Goal: Task Accomplishment & Management: Complete application form

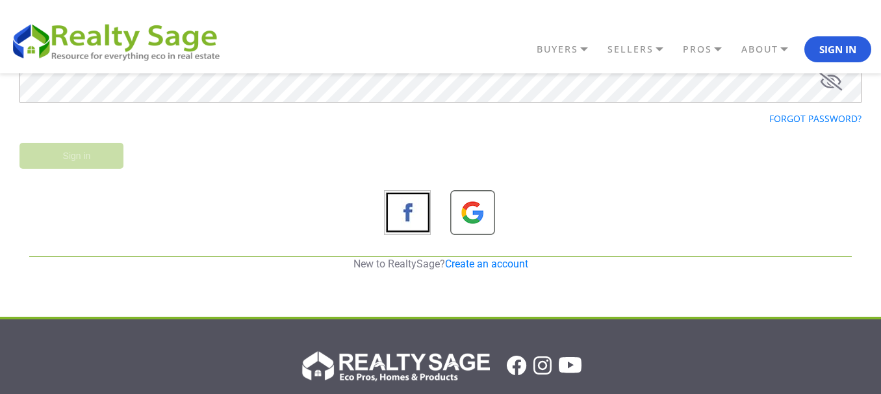
scroll to position [260, 0]
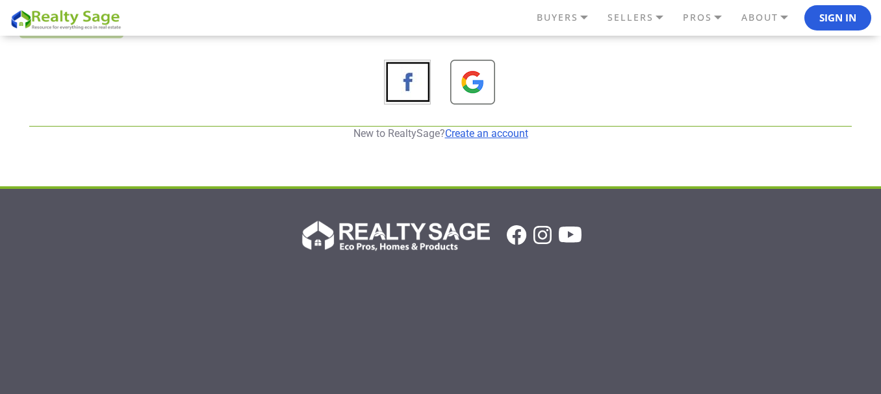
click at [482, 134] on link "Create an account" at bounding box center [486, 133] width 83 height 12
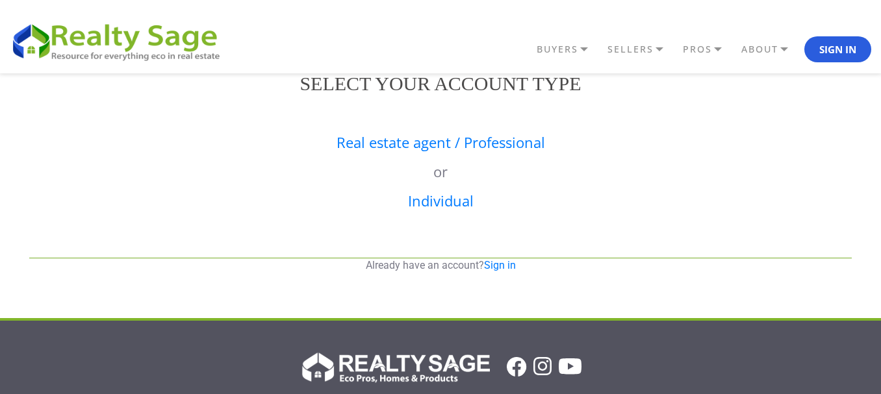
scroll to position [0, 0]
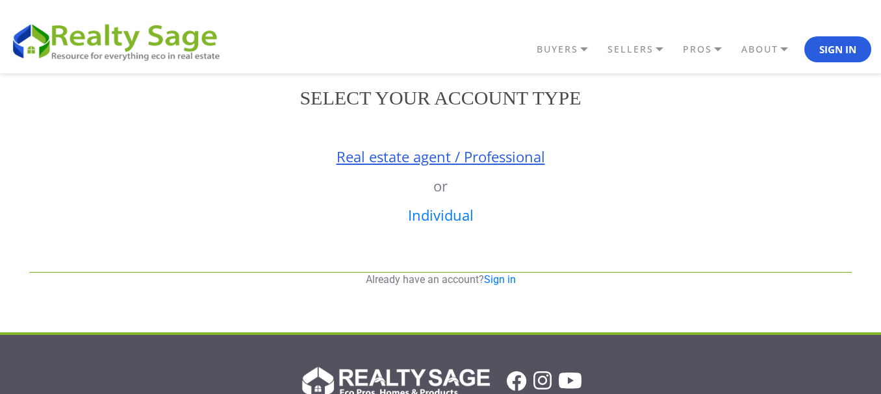
click at [404, 156] on link "Real estate agent / Professional" at bounding box center [440, 156] width 208 height 19
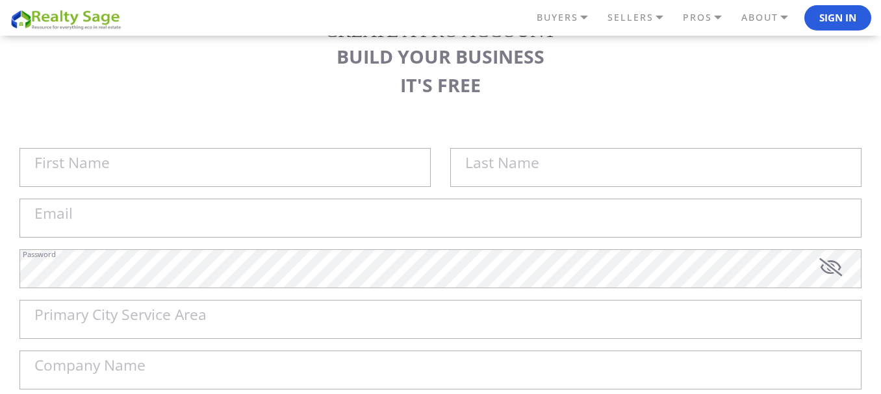
scroll to position [130, 0]
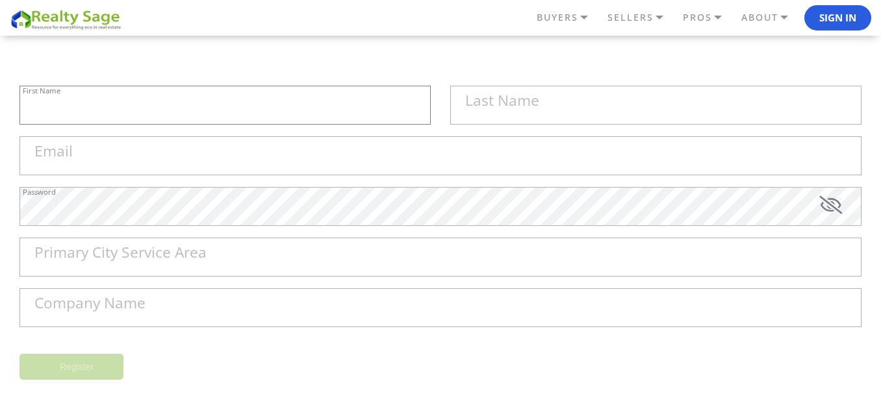
type input "Sell My House Fast [GEOGRAPHIC_DATA] | As"
type input "Is Cash Home Buyers Lakewood"
type input "[EMAIL_ADDRESS][DOMAIN_NAME]"
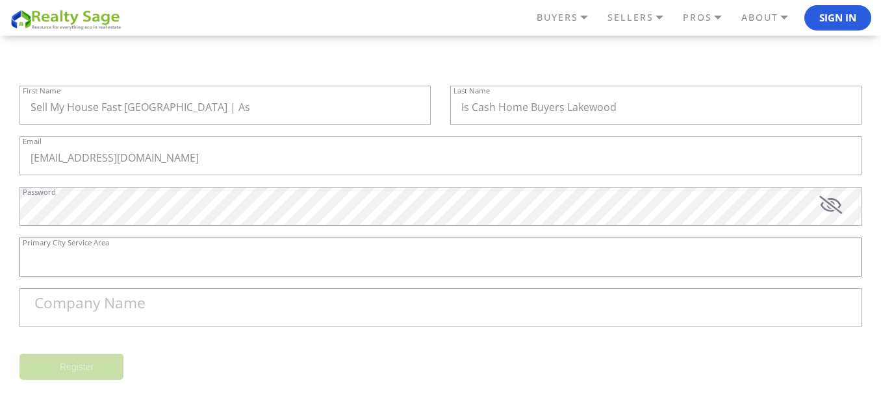
type input "Lakewood"
type input "Sell My House Fast [GEOGRAPHIC_DATA] | As Is Cash Home Buyers [GEOGRAPHIC_DATA]"
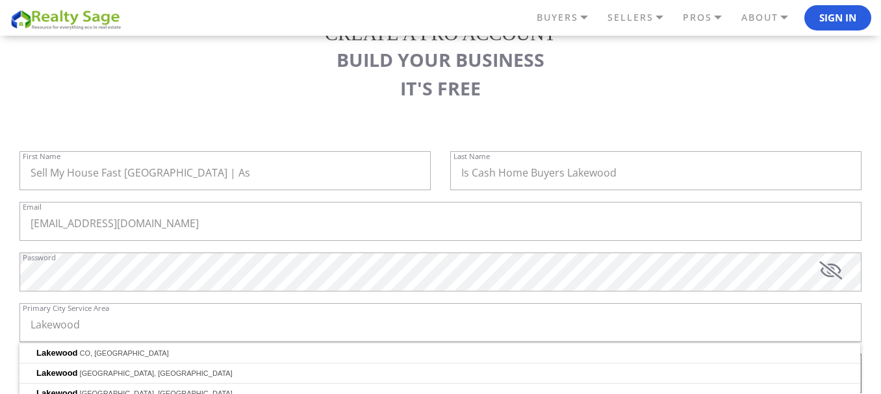
scroll to position [208, 0]
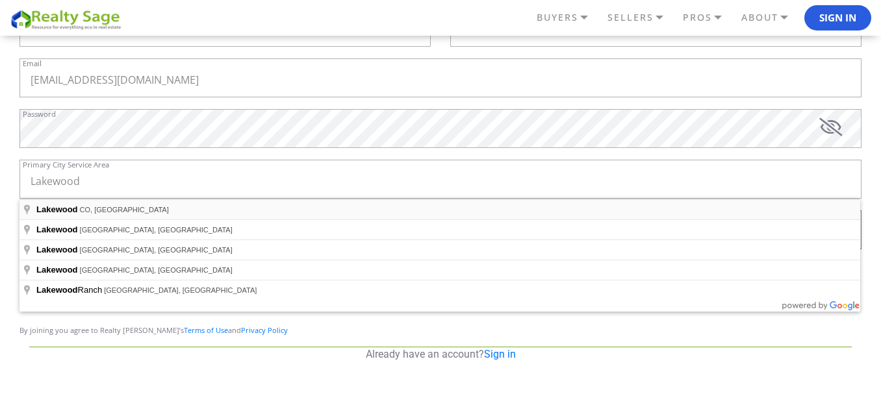
click at [93, 211] on span "CO, [GEOGRAPHIC_DATA]" at bounding box center [124, 210] width 89 height 8
click at [111, 184] on input "Lakewood" at bounding box center [440, 179] width 842 height 39
type input "[GEOGRAPHIC_DATA], [GEOGRAPHIC_DATA], [GEOGRAPHIC_DATA]"
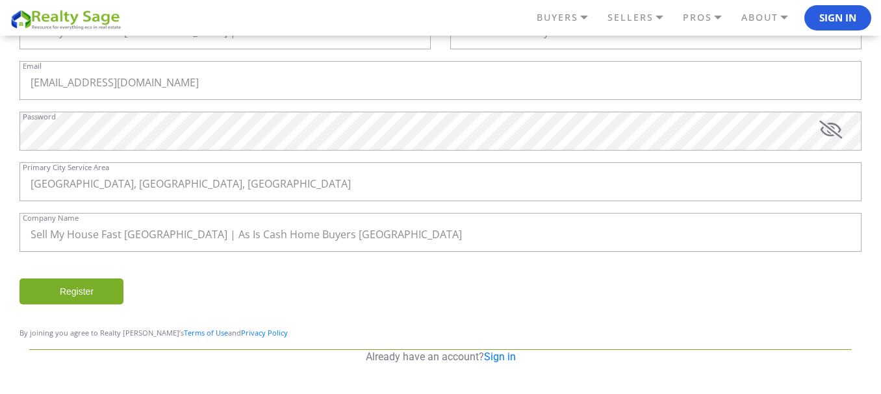
scroll to position [143, 0]
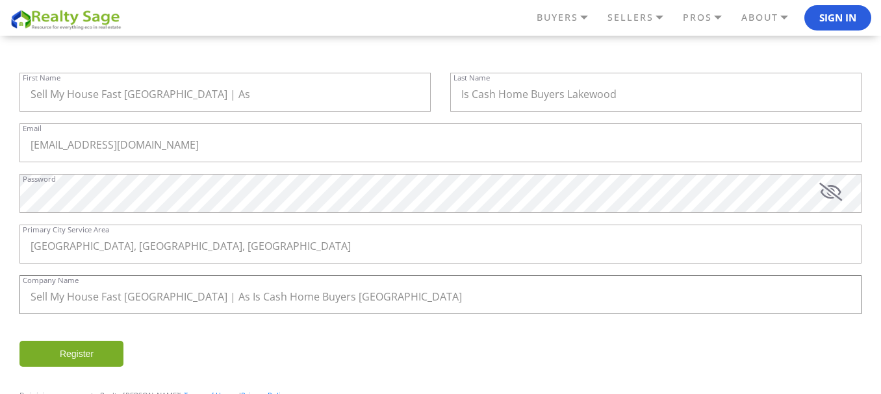
click at [368, 282] on input "Sell My House Fast [GEOGRAPHIC_DATA] | As Is Cash Home Buyers [GEOGRAPHIC_DATA]" at bounding box center [440, 294] width 842 height 39
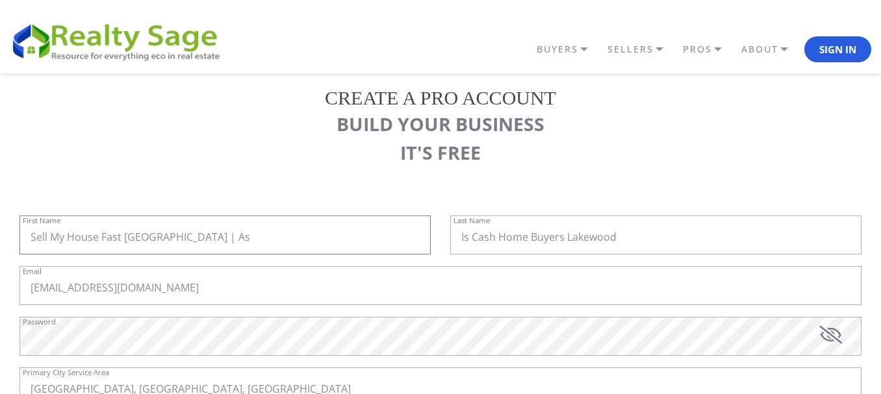
click at [256, 225] on input "Sell My House Fast [GEOGRAPHIC_DATA] | As" at bounding box center [224, 235] width 411 height 39
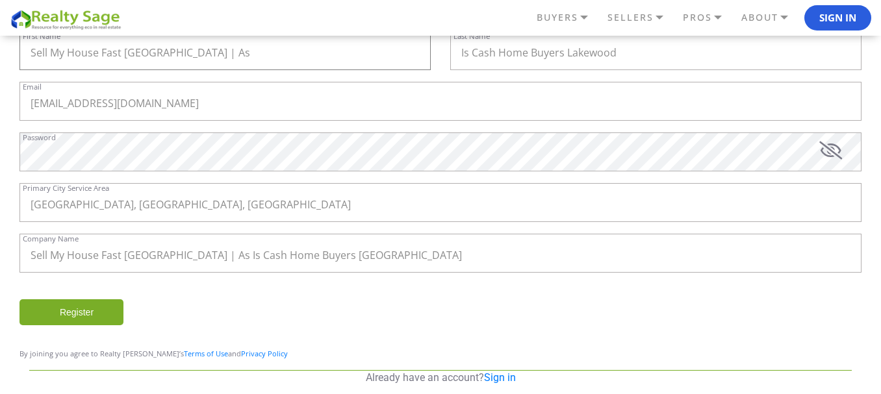
scroll to position [65, 0]
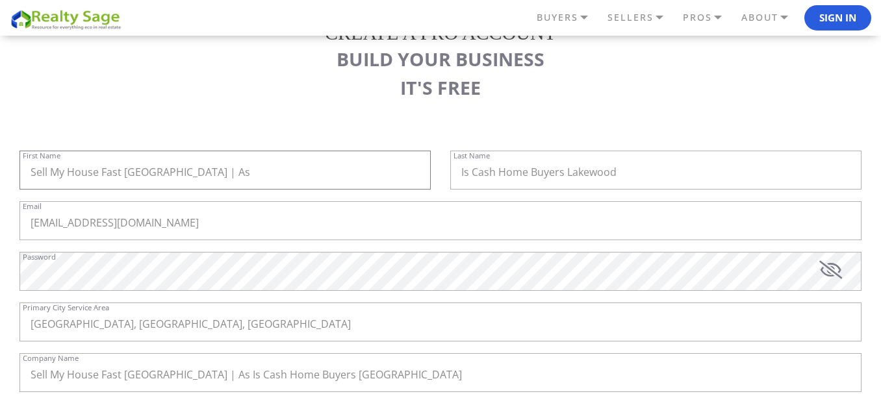
paste input "[PERSON_NAME]"
click at [64, 166] on input "[PERSON_NAME]" at bounding box center [224, 170] width 411 height 39
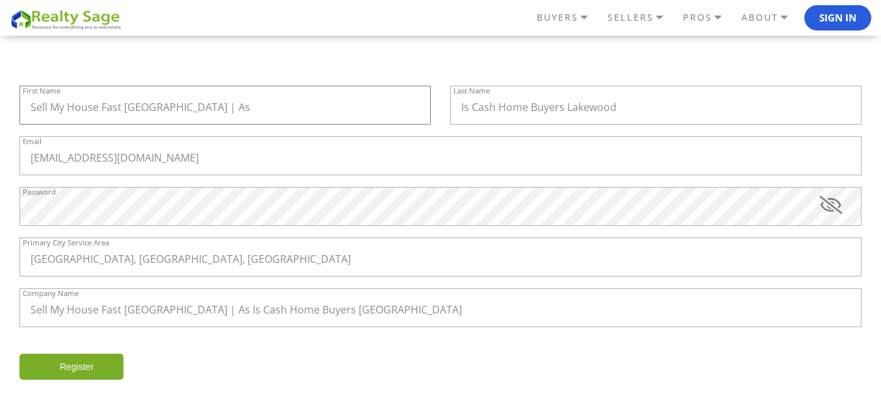
paste input "[PERSON_NAME]"
click at [74, 109] on input "[PERSON_NAME]" at bounding box center [224, 105] width 411 height 39
type input "[PERSON_NAME]"
click at [664, 112] on input "Is Cash Home Buyers Lakewood" at bounding box center [655, 105] width 411 height 39
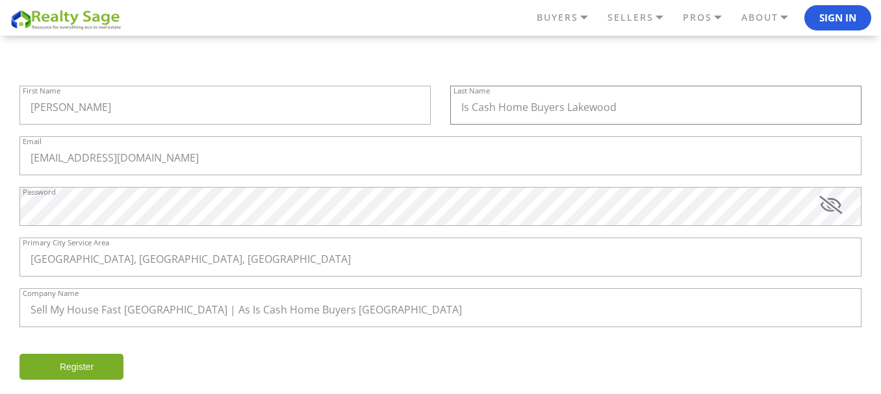
paste input "[PERSON_NAME]"
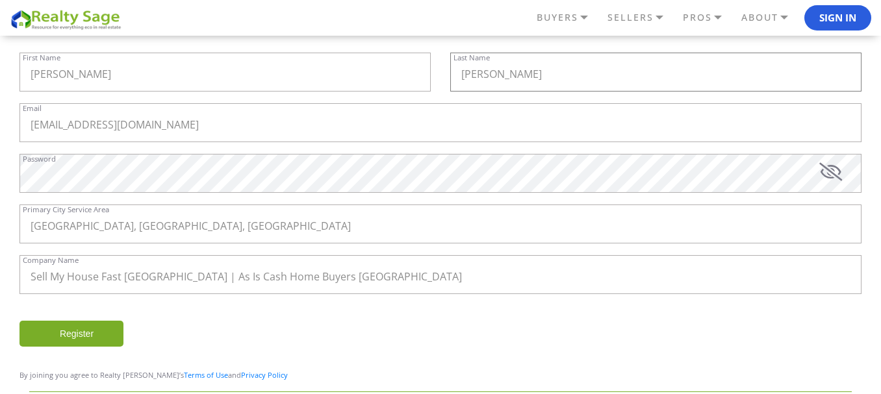
scroll to position [165, 0]
type input "[PERSON_NAME]"
